Goal: Task Accomplishment & Management: Complete application form

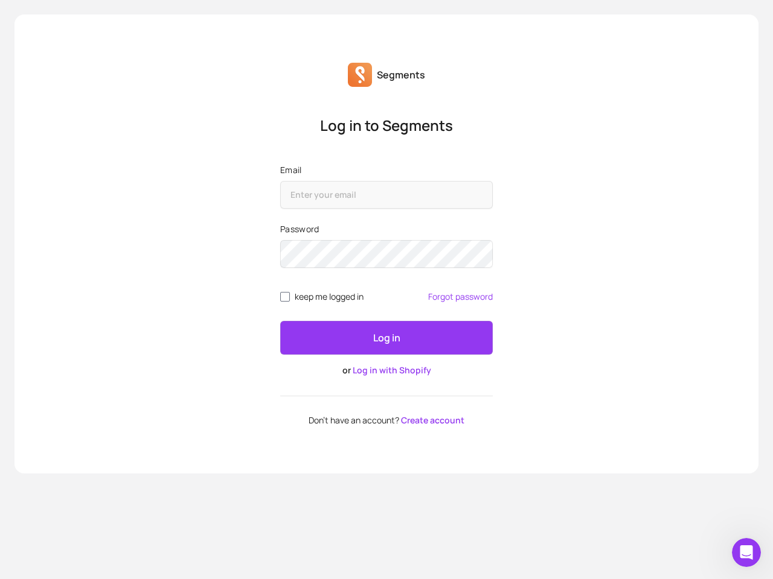
click at [384, 290] on form "Email Password keep me logged in Forgot password Log in or Log in with Shopify" at bounding box center [386, 270] width 212 height 212
click at [746, 553] on icon "Open Intercom Messenger" at bounding box center [746, 553] width 20 height 20
